Goal: Check status: Check status

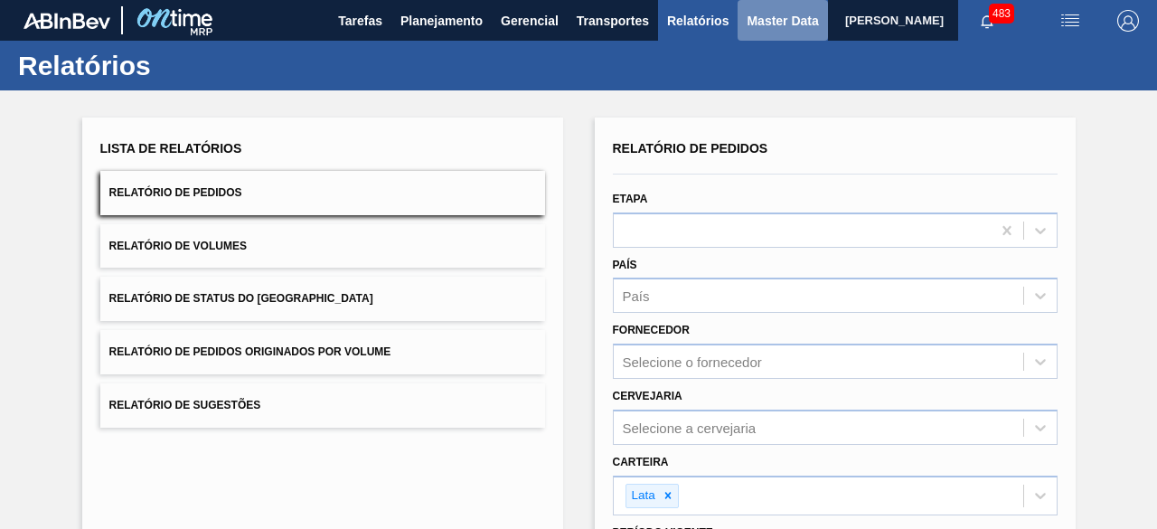
click at [764, 20] on span "Master Data" at bounding box center [782, 21] width 71 height 22
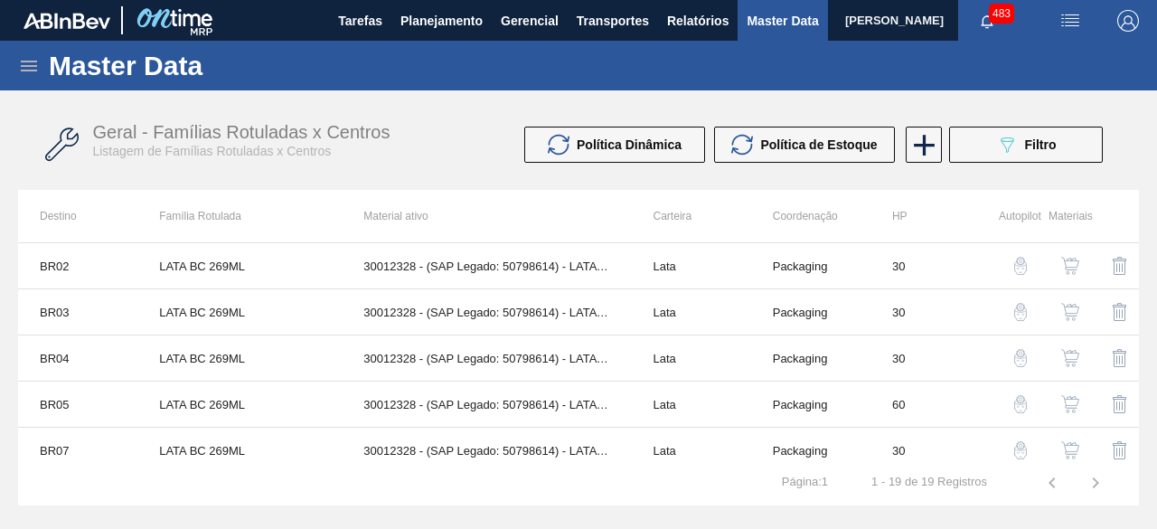
click at [33, 60] on icon at bounding box center [29, 66] width 22 height 22
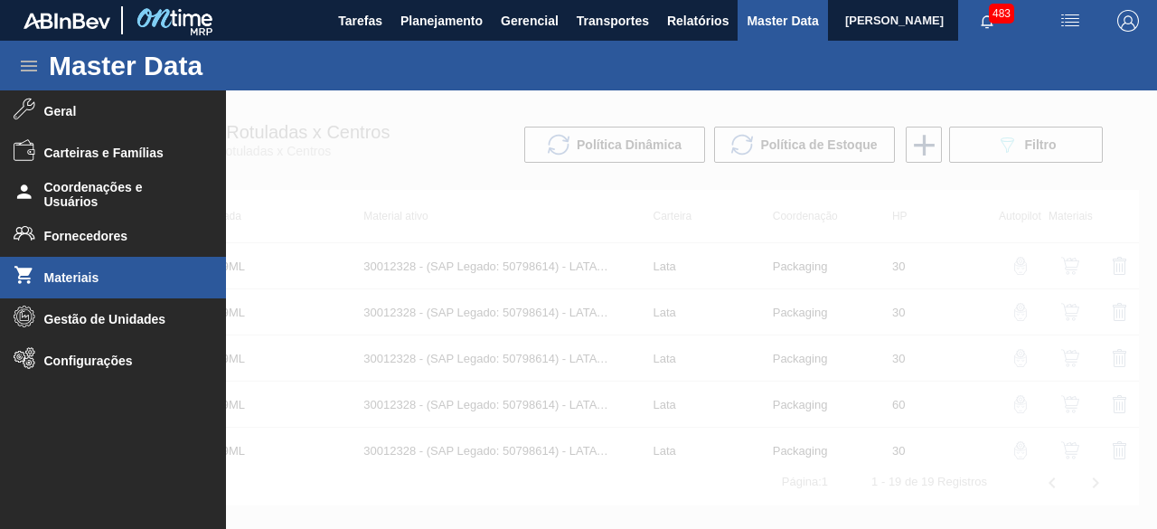
click at [90, 276] on span "Materiais" at bounding box center [118, 277] width 149 height 14
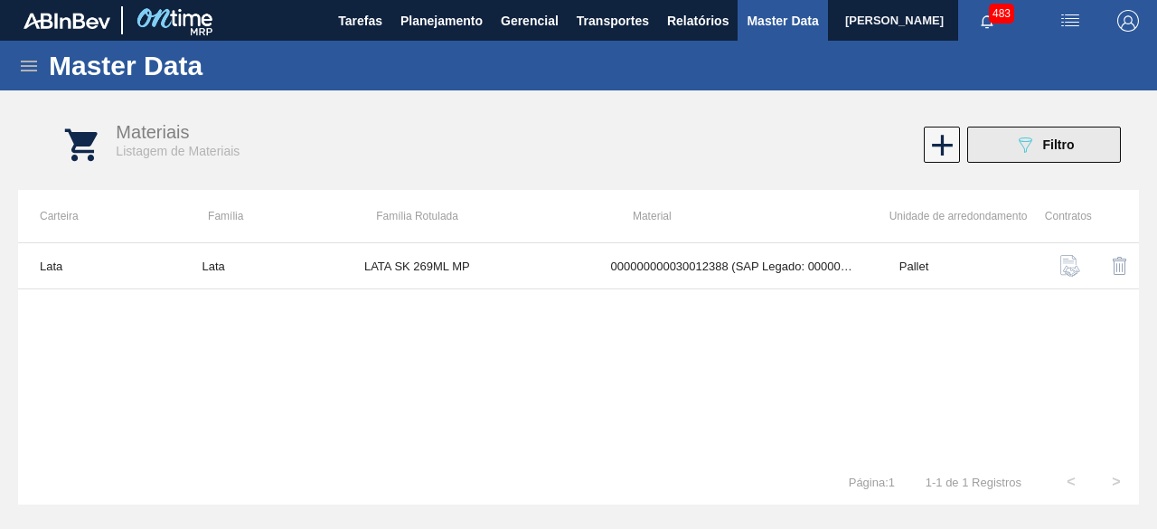
click at [998, 154] on button "089F7B8B-B2A5-4AFE-B5C0-19BA573D28AC Filtro" at bounding box center [1044, 145] width 154 height 36
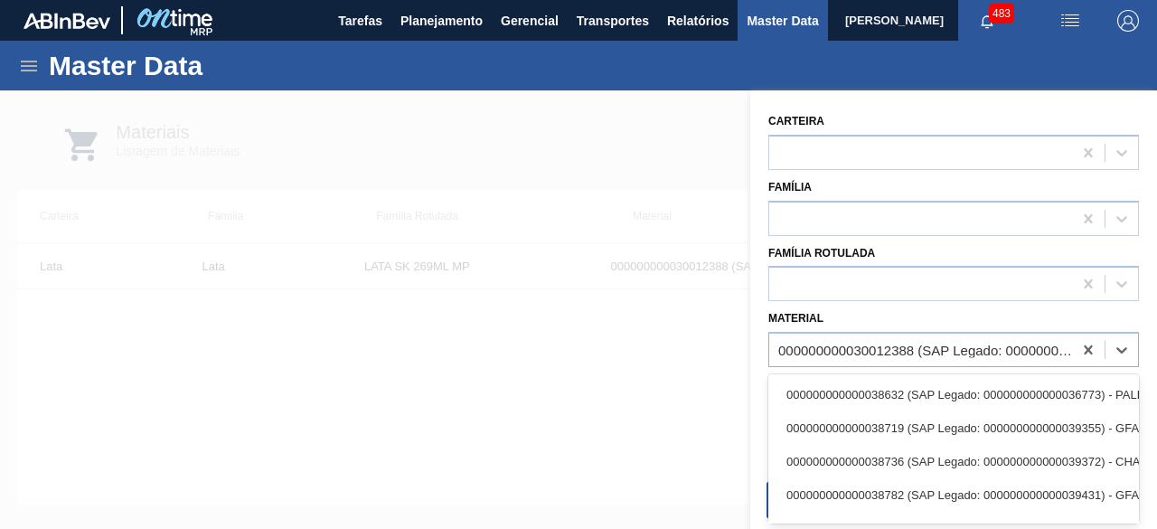
click at [894, 343] on div "000000000030012388 (SAP Legado: 000000000050798713) - LATA AL. 269ML SK MP 429" at bounding box center [926, 350] width 296 height 15
paste input "30012388"
type input "30012388"
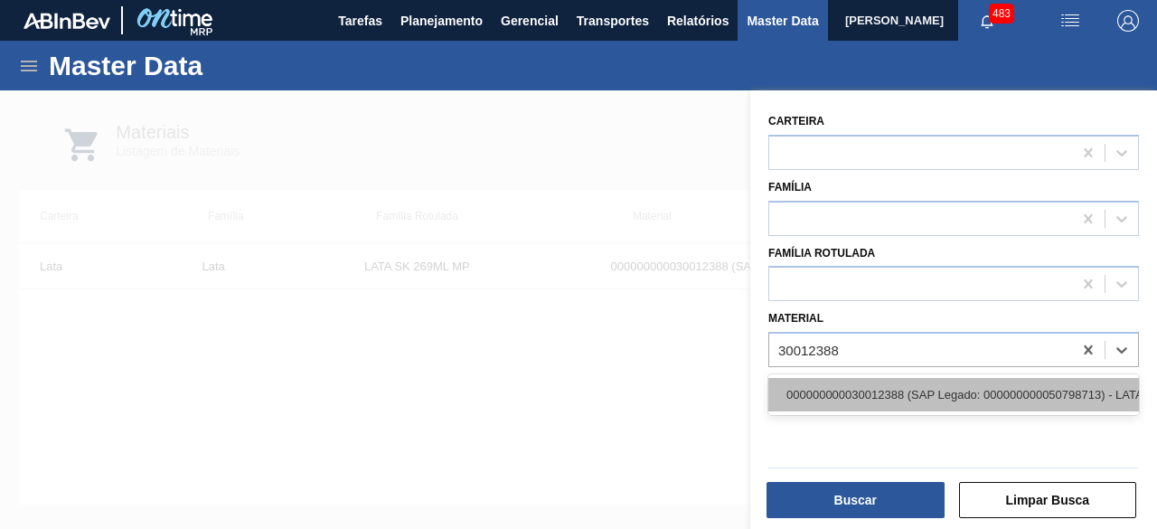
click at [853, 385] on div "000000000030012388 (SAP Legado: 000000000050798713) - LATA AL. 269ML SK MP 429" at bounding box center [953, 394] width 371 height 33
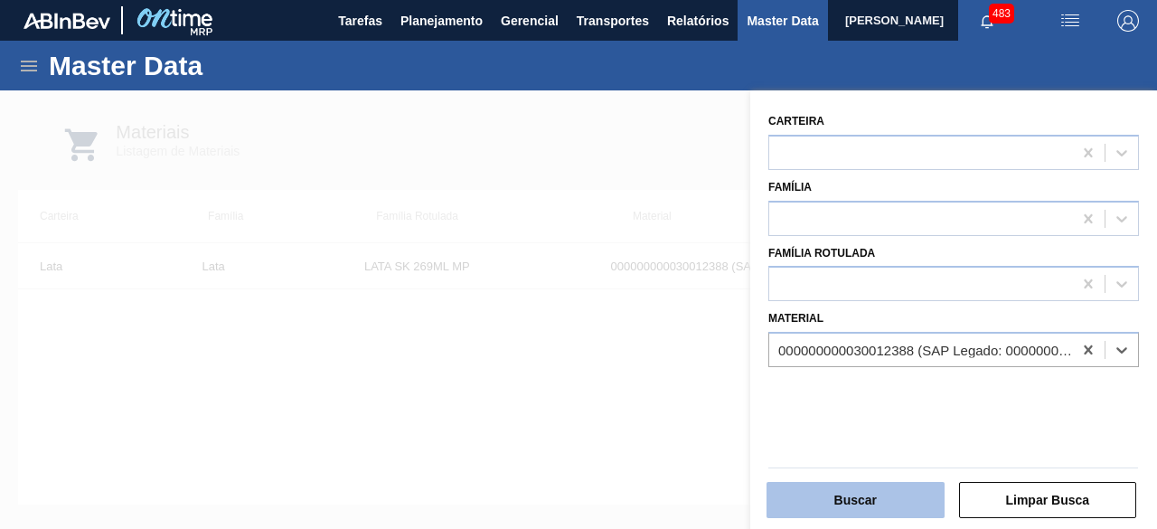
click at [868, 489] on button "Buscar" at bounding box center [856, 500] width 178 height 36
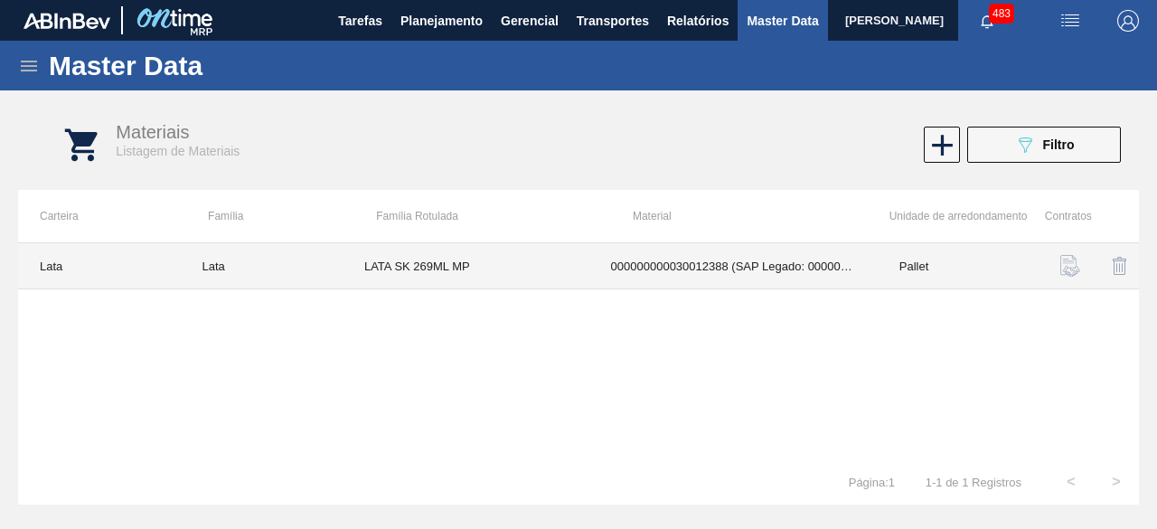
click at [626, 271] on td "000000000030012388 (SAP Legado: 000000000050798713) - LATA AL. 269ML SK MP 429" at bounding box center [733, 266] width 288 height 46
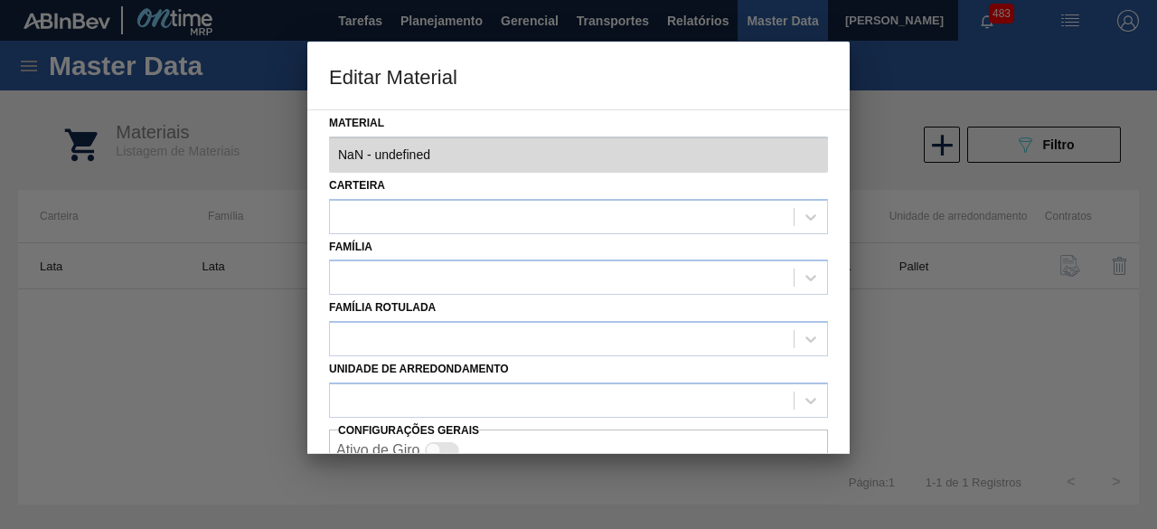
type input "30012388 - 000000000030012388 (SAP Legado: 000000000050798713) - LATA AL. 269ML…"
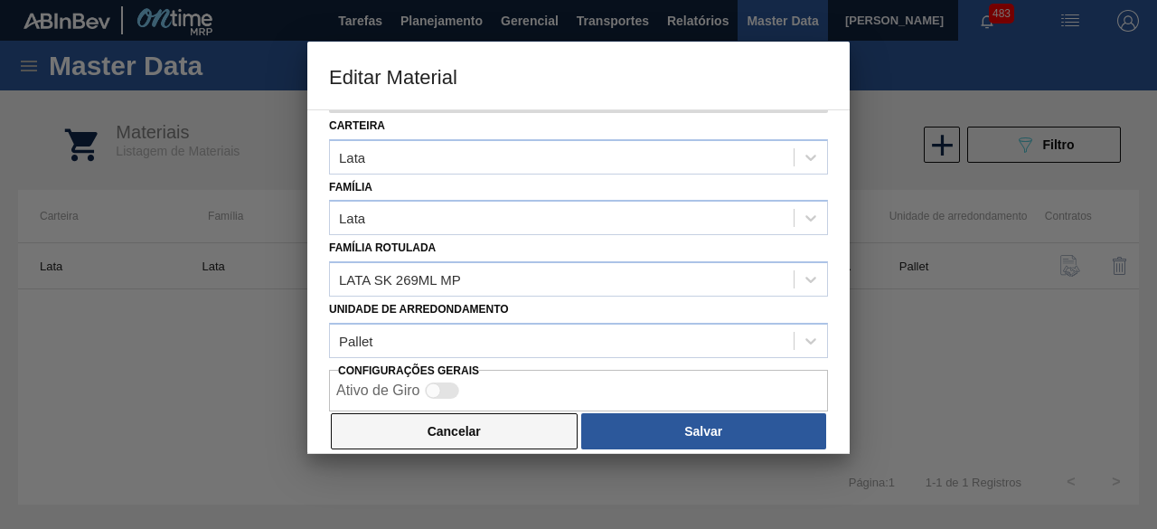
scroll to position [76, 0]
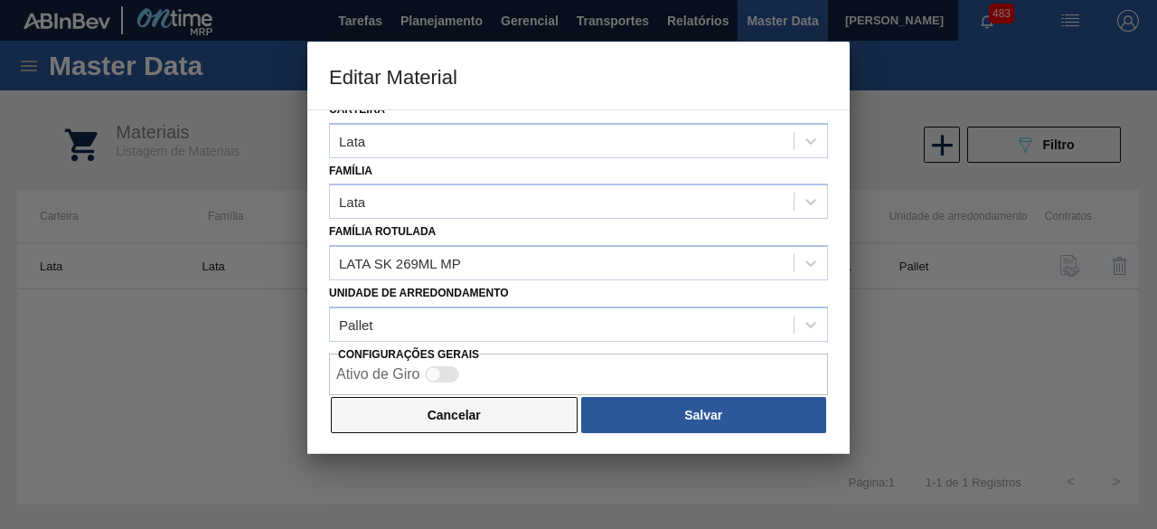
click at [506, 409] on button "Cancelar" at bounding box center [454, 415] width 247 height 36
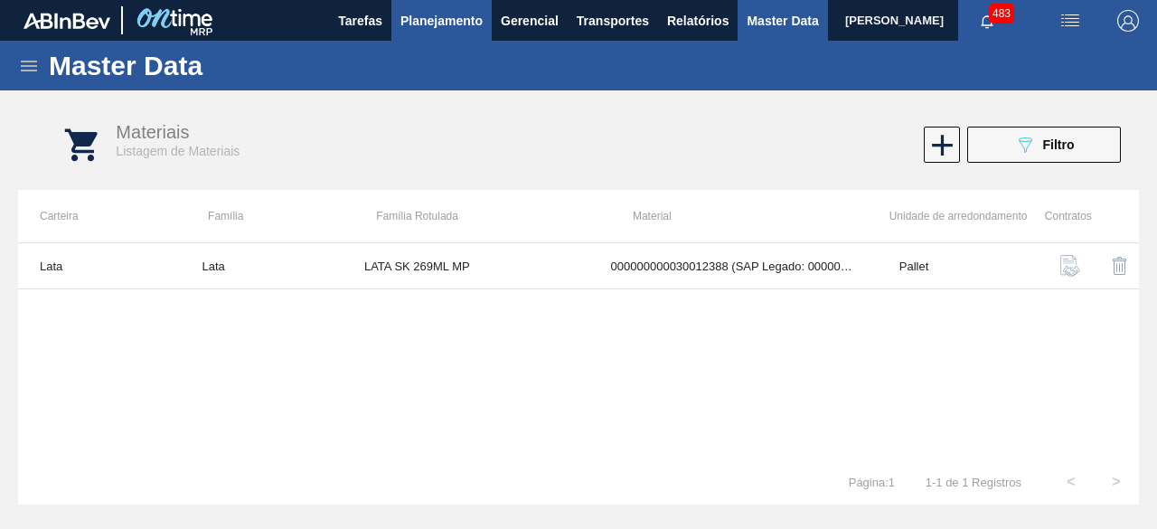
click at [446, 19] on span "Planejamento" at bounding box center [442, 21] width 82 height 22
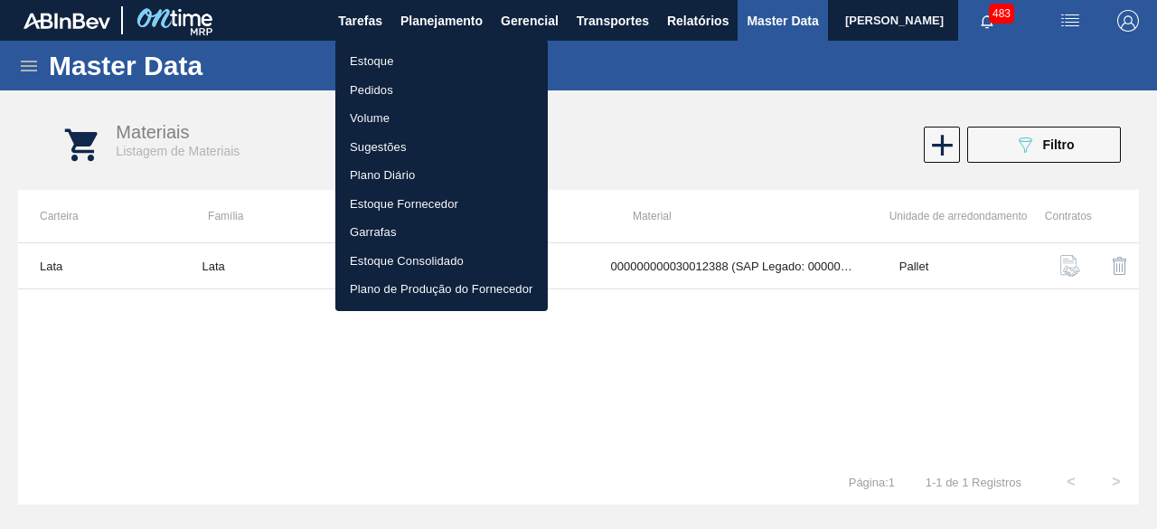
click at [398, 57] on li "Estoque" at bounding box center [441, 61] width 212 height 29
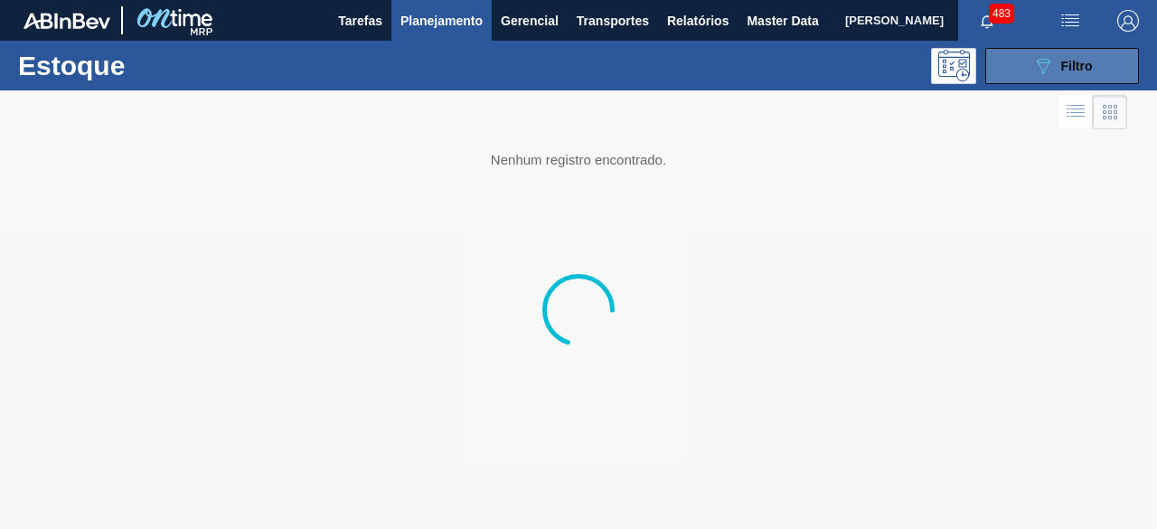
click at [1033, 75] on icon "089F7B8B-B2A5-4AFE-B5C0-19BA573D28AC" at bounding box center [1043, 66] width 22 height 22
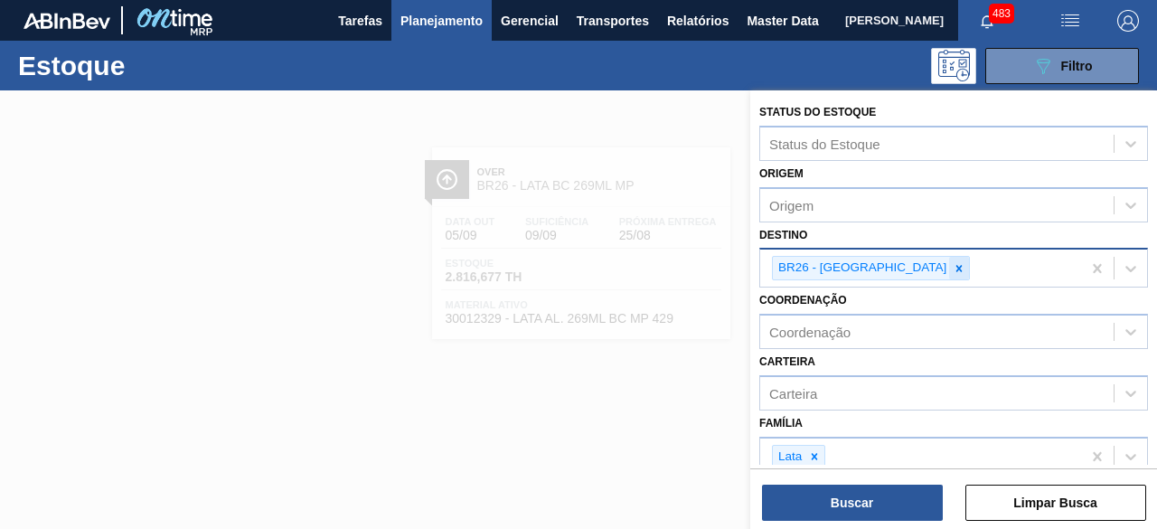
click at [953, 265] on icon at bounding box center [959, 268] width 13 height 13
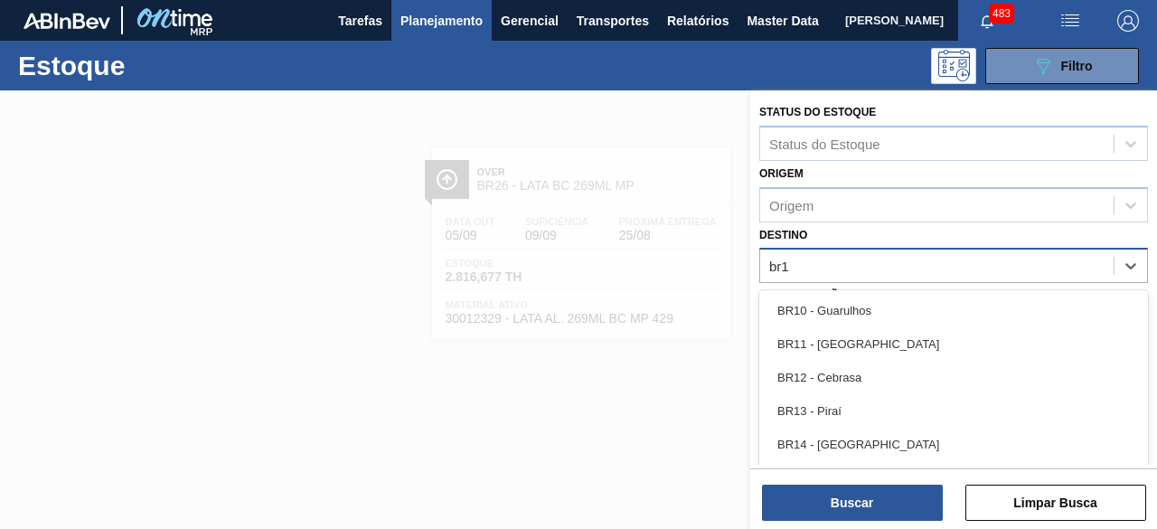
type input "br10"
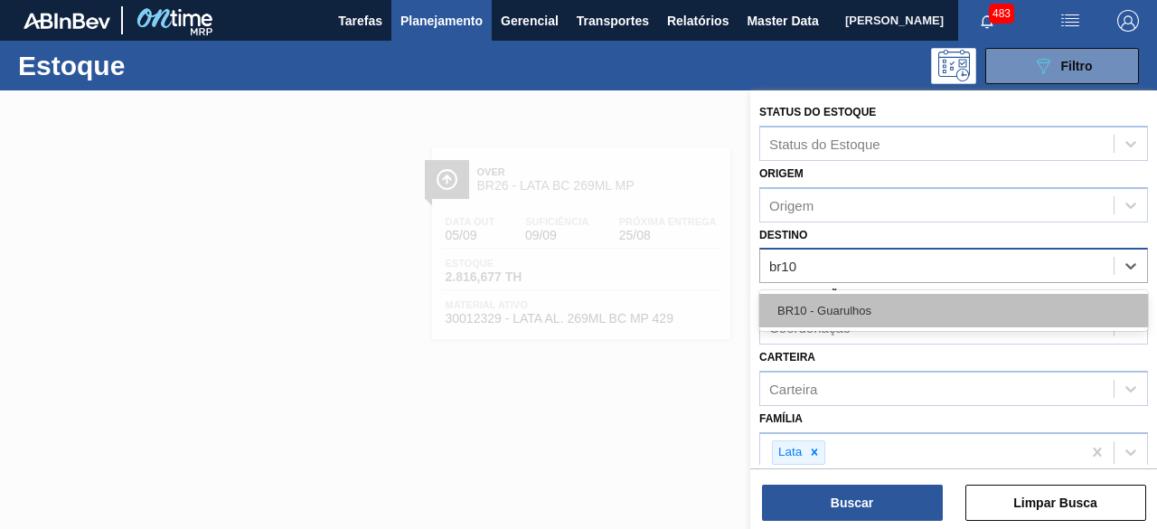
click at [912, 296] on div "BR10 - Guarulhos" at bounding box center [953, 310] width 389 height 33
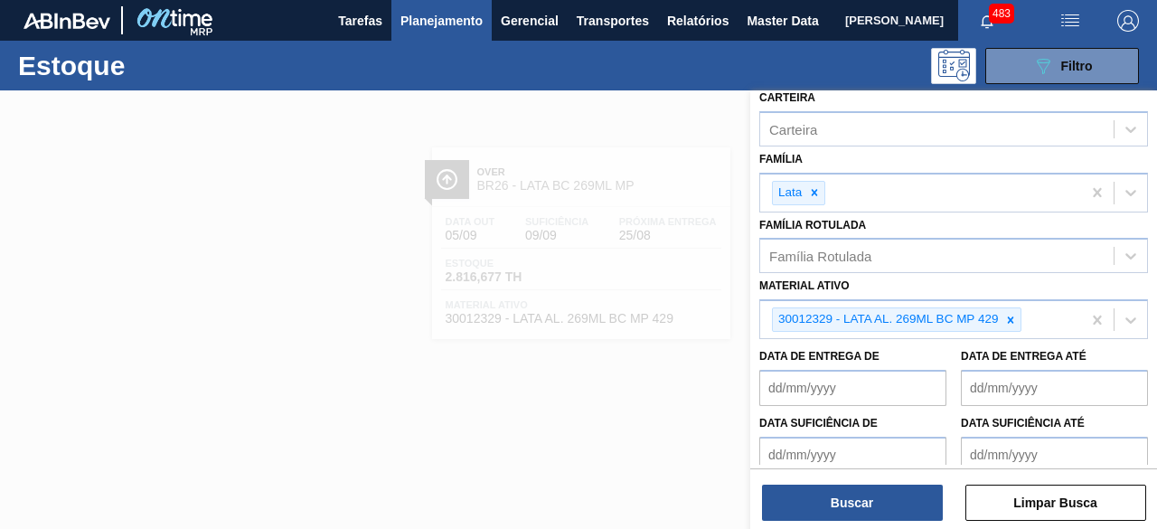
scroll to position [271, 0]
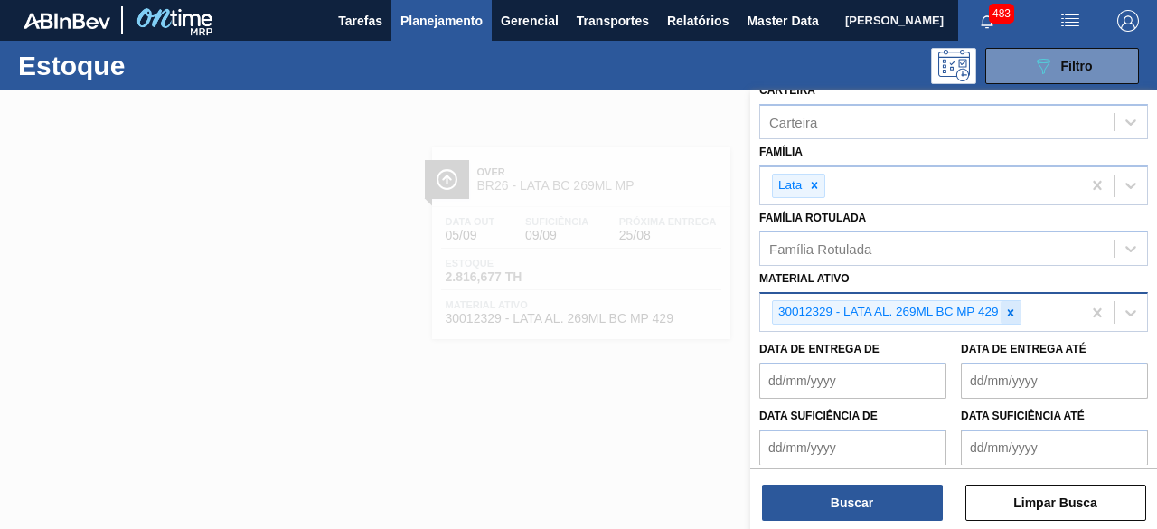
click at [1010, 313] on icon at bounding box center [1010, 312] width 13 height 13
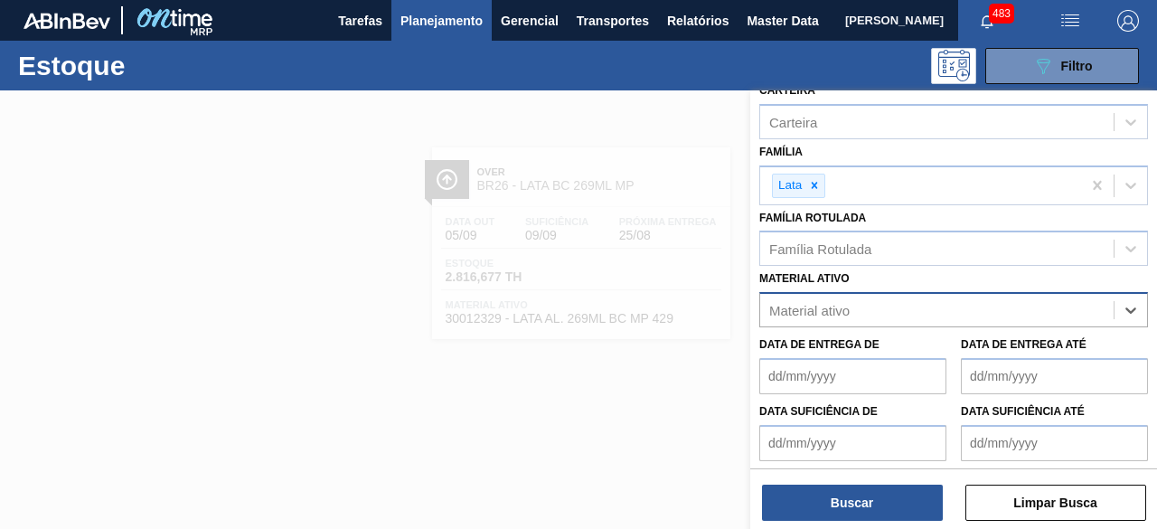
paste ativo "30012328"
type ativo "30012328"
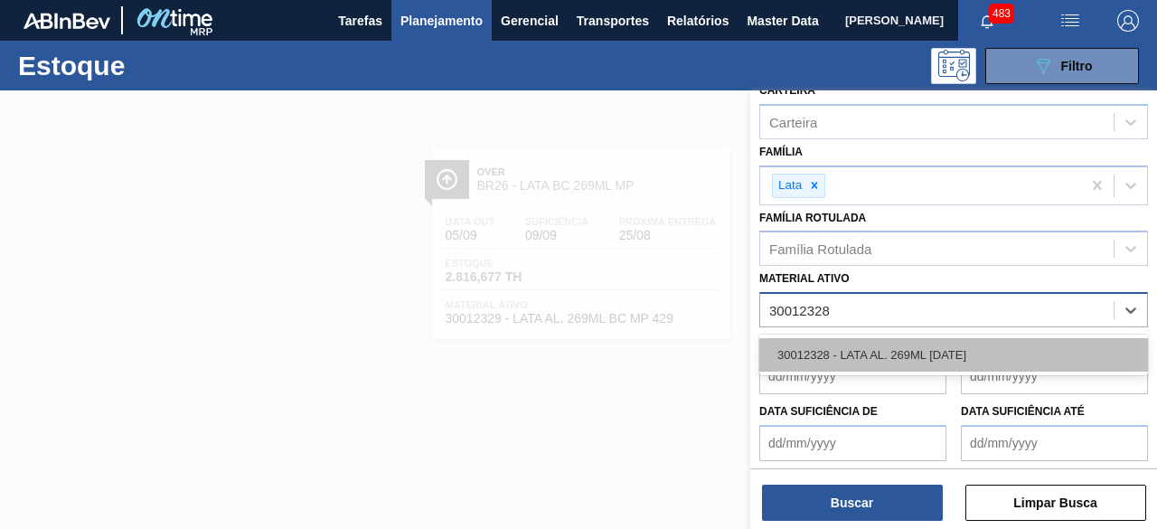
click at [954, 352] on div "30012328 - LATA AL. 269ML [DATE]" at bounding box center [953, 354] width 389 height 33
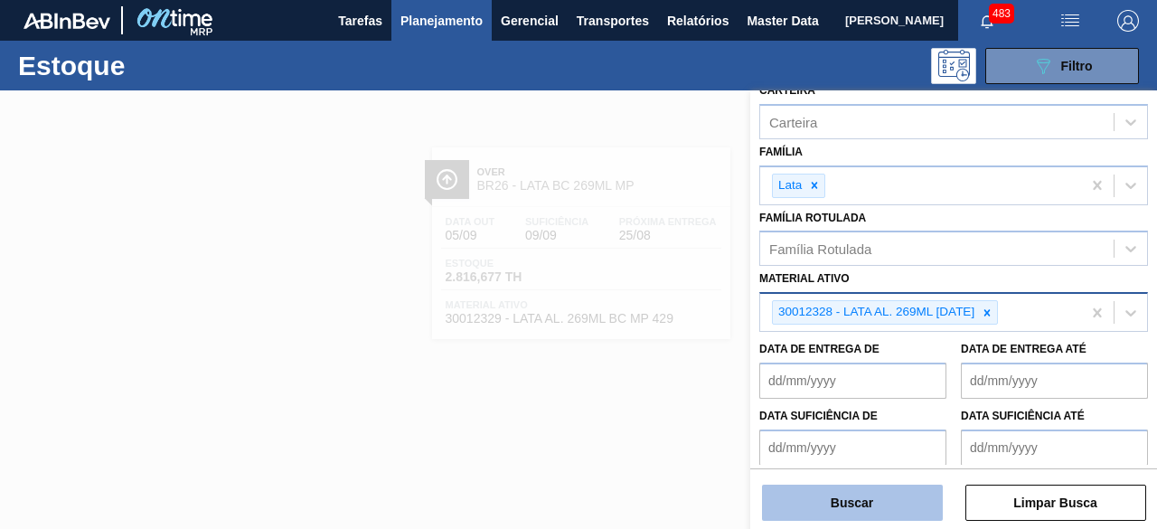
click at [885, 507] on button "Buscar" at bounding box center [852, 503] width 181 height 36
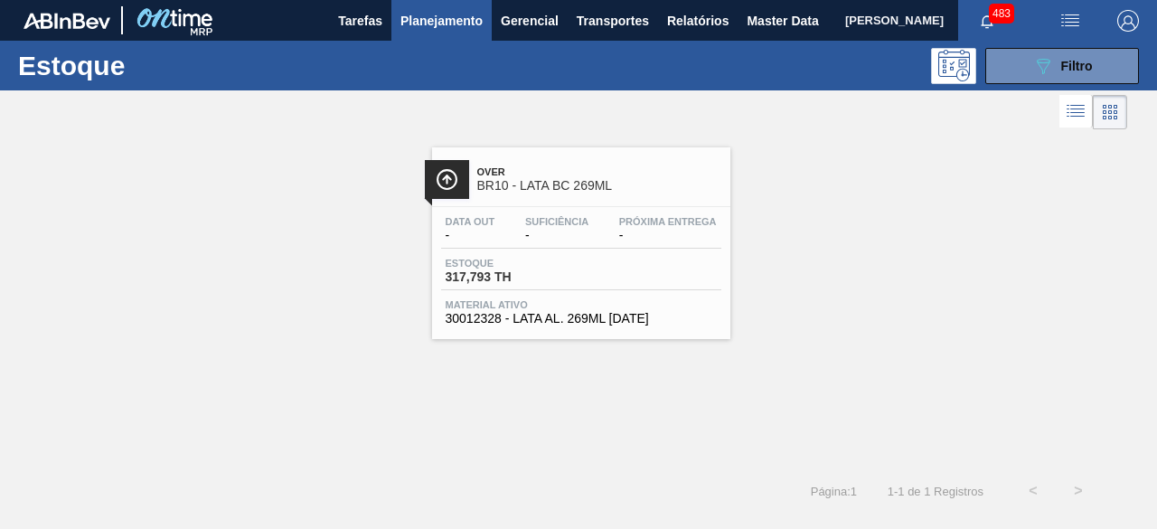
click at [625, 269] on div "Estoque 317,793 TH" at bounding box center [581, 274] width 280 height 33
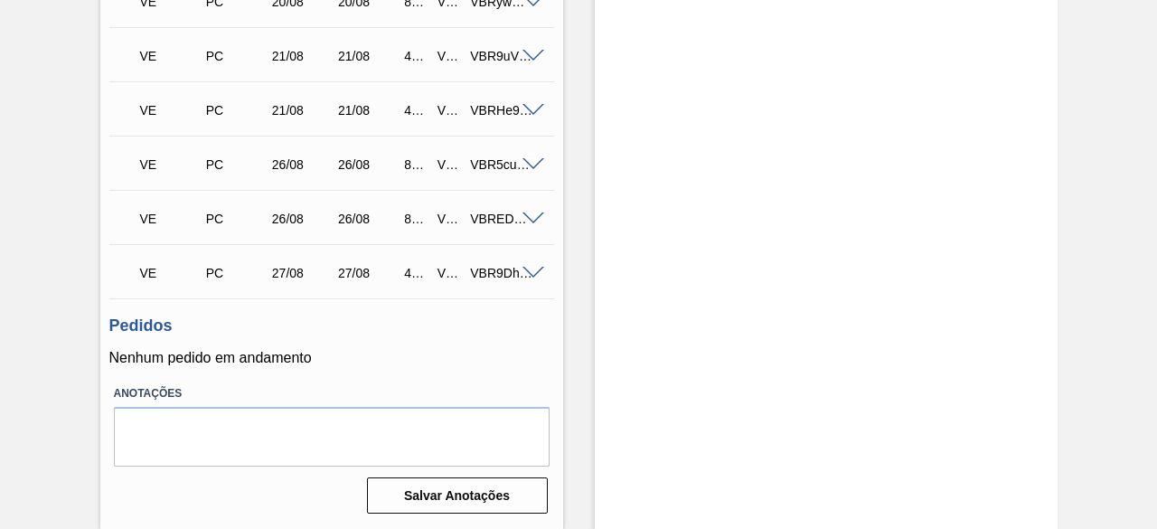
scroll to position [452, 0]
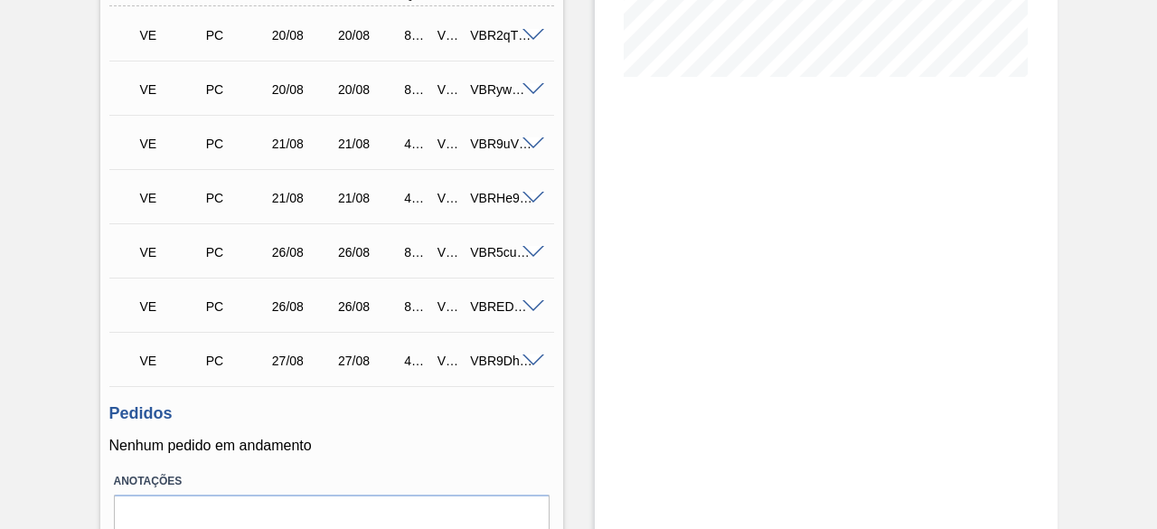
click at [526, 250] on span at bounding box center [534, 253] width 22 height 14
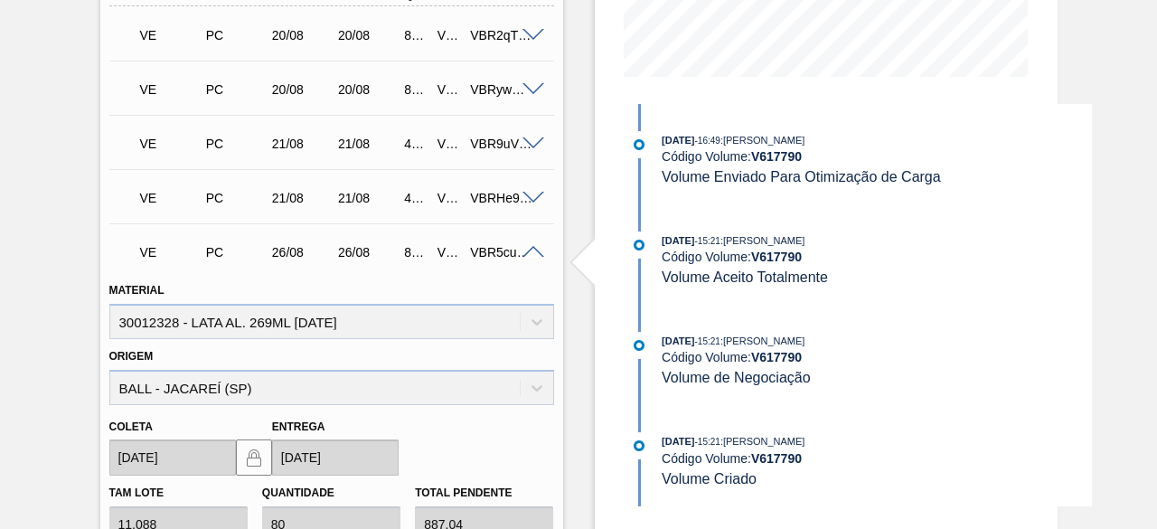
click at [533, 256] on span at bounding box center [534, 253] width 22 height 14
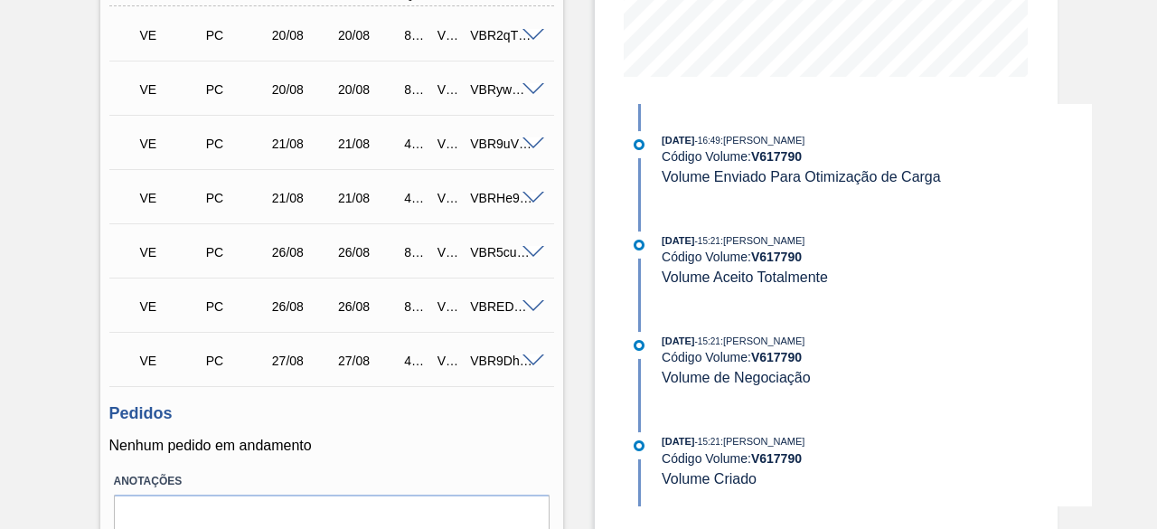
click at [530, 311] on span at bounding box center [534, 307] width 22 height 14
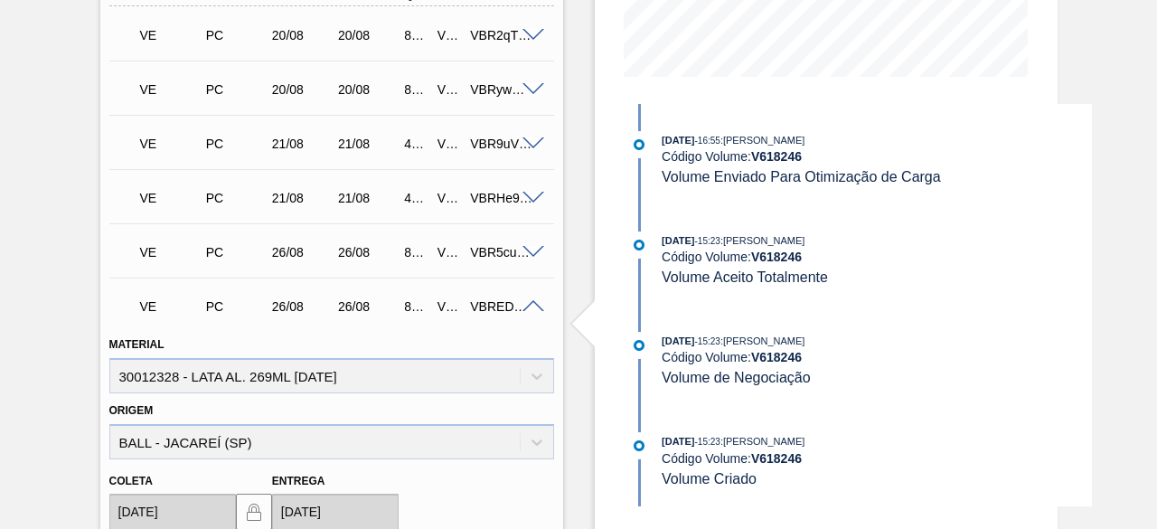
click at [530, 311] on span at bounding box center [534, 307] width 22 height 14
